Goal: Navigation & Orientation: Go to known website

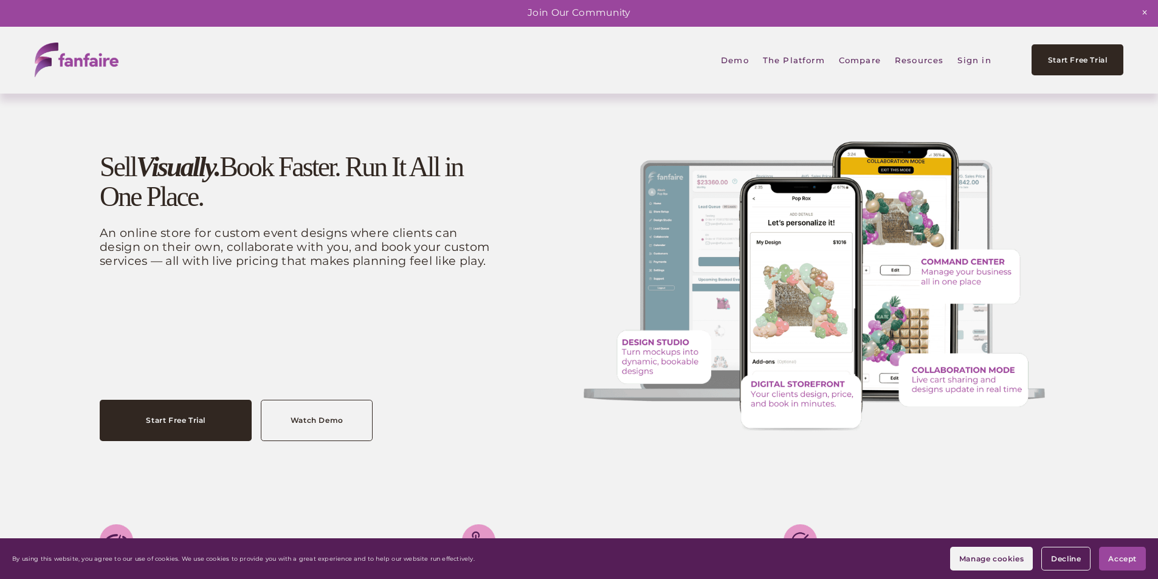
click at [973, 58] on link "Sign in" at bounding box center [973, 59] width 33 height 27
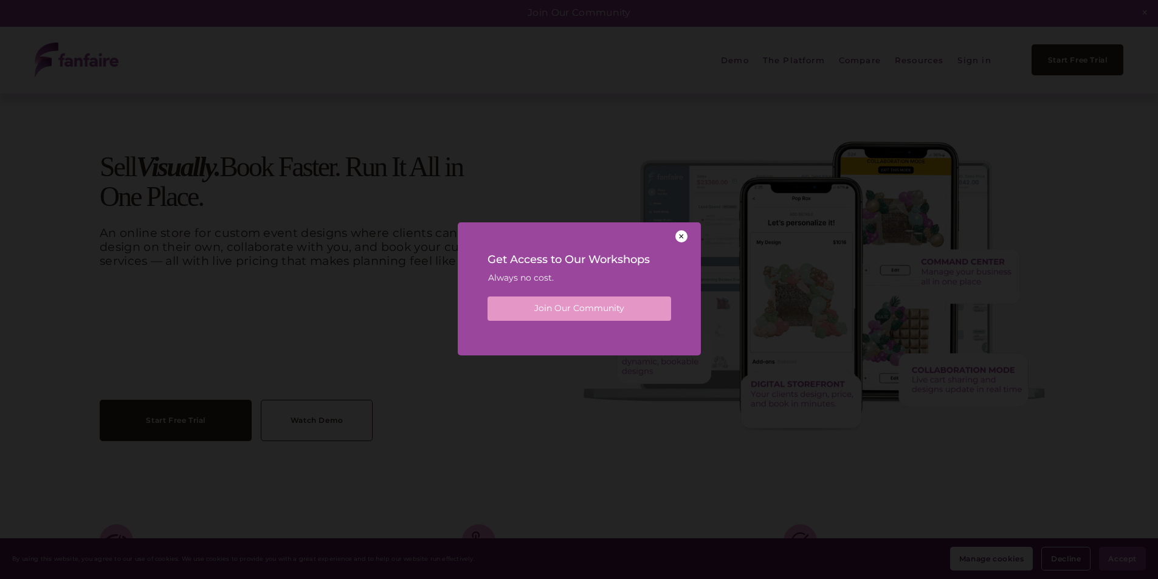
drag, startPoint x: 679, startPoint y: 238, endPoint x: 696, endPoint y: 227, distance: 19.7
click at [679, 238] on div at bounding box center [681, 236] width 12 height 12
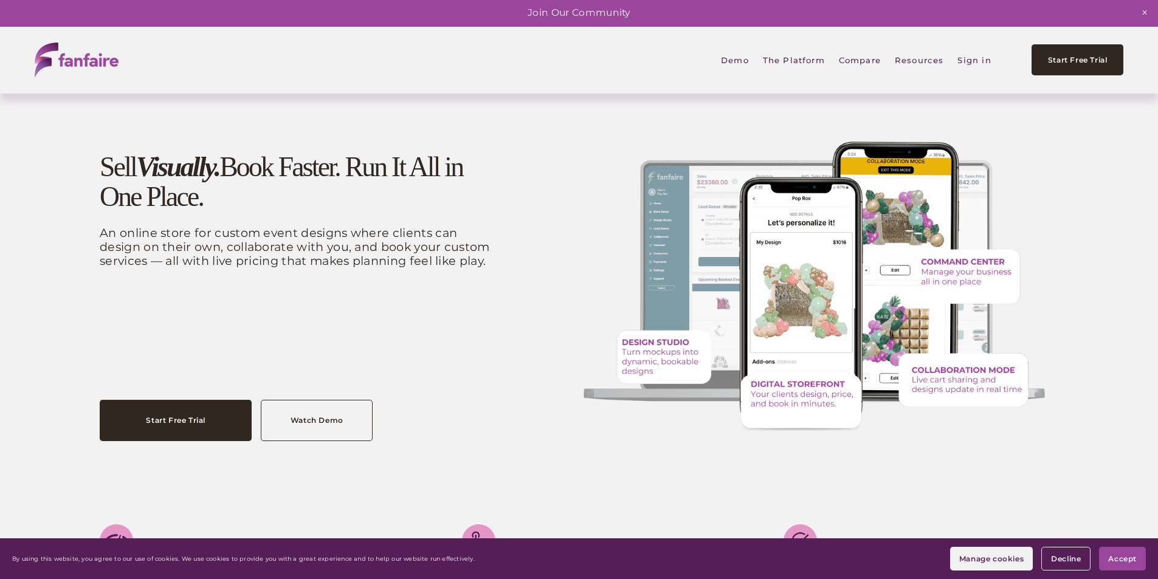
click at [969, 65] on link "Sign in" at bounding box center [973, 59] width 33 height 27
click at [967, 54] on link "Sign in" at bounding box center [973, 59] width 33 height 27
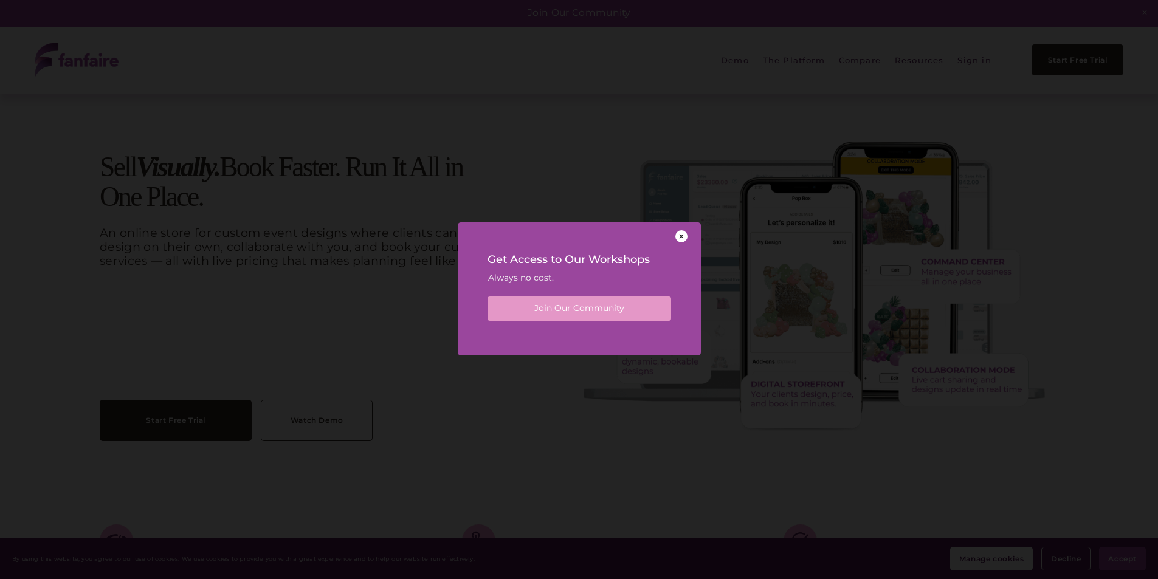
click at [684, 235] on div at bounding box center [681, 236] width 12 height 12
